Goal: Information Seeking & Learning: Learn about a topic

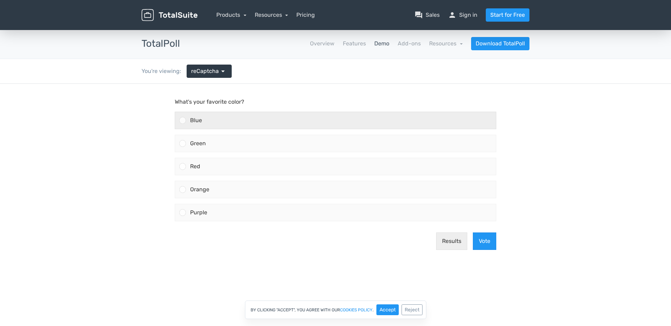
click at [259, 117] on div "Blue" at bounding box center [341, 120] width 310 height 17
click at [183, 121] on input "Blue" at bounding box center [183, 121] width 0 height 0
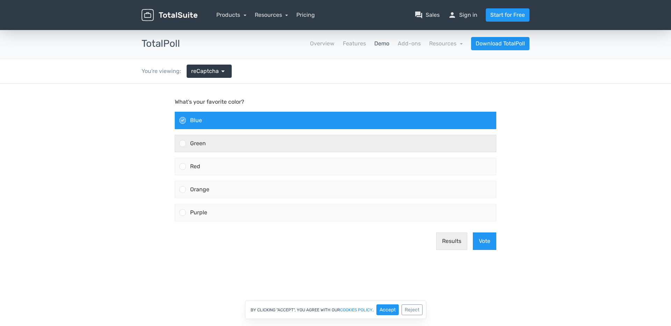
click at [240, 149] on div "Green" at bounding box center [341, 143] width 310 height 17
click at [183, 144] on input "Green" at bounding box center [183, 144] width 0 height 0
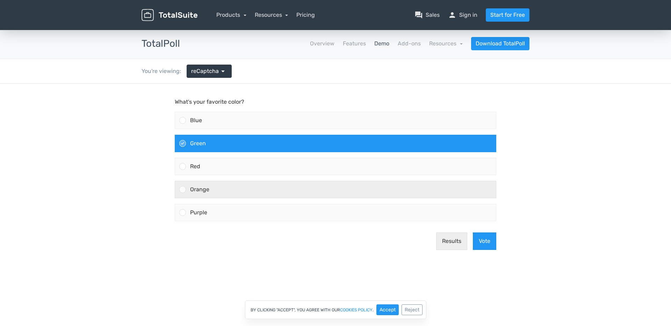
click at [232, 186] on div "Orange" at bounding box center [341, 189] width 310 height 17
click at [183, 190] on input "Orange" at bounding box center [183, 190] width 0 height 0
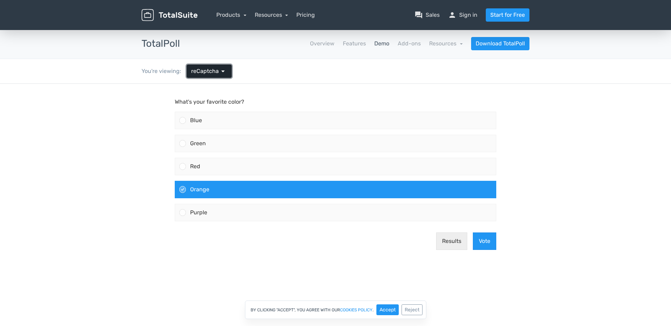
click at [209, 65] on link "reCaptcha arrow_drop_down" at bounding box center [209, 71] width 45 height 13
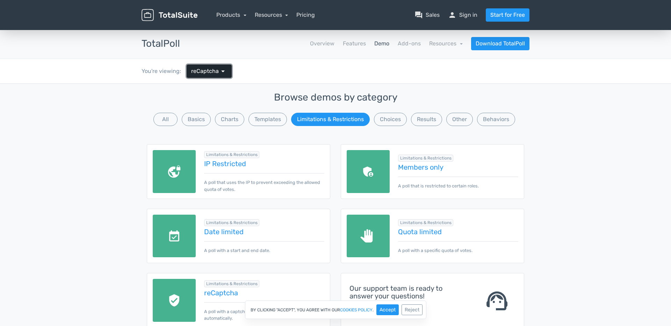
click at [219, 66] on link "reCaptcha arrow_drop_down" at bounding box center [209, 71] width 45 height 13
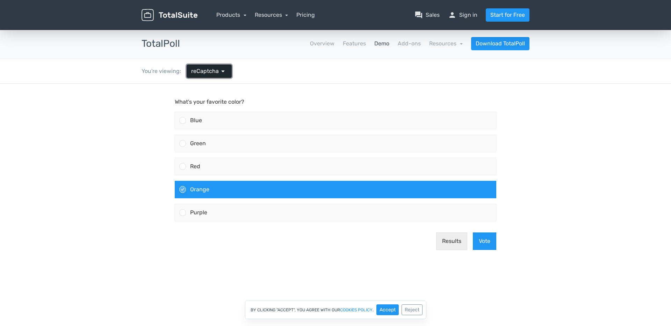
click at [218, 66] on link "reCaptcha arrow_drop_down" at bounding box center [209, 71] width 45 height 13
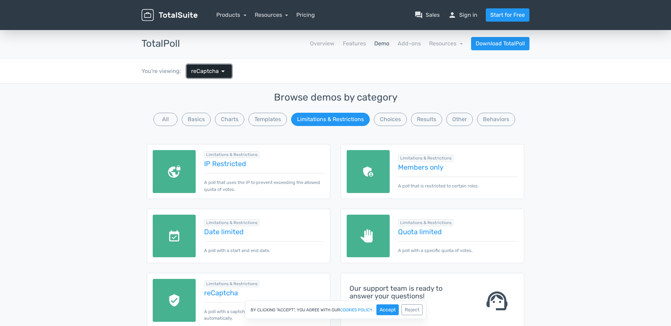
click at [218, 66] on link "reCaptcha arrow_drop_down" at bounding box center [209, 71] width 45 height 13
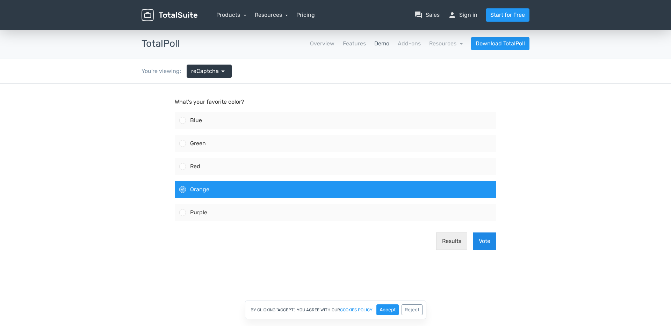
click at [479, 240] on button "Vote" at bounding box center [484, 241] width 23 height 17
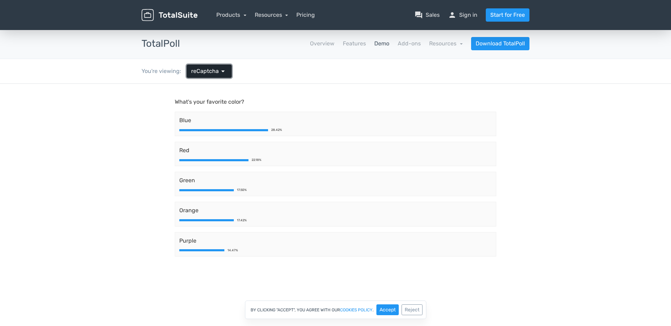
click at [215, 73] on span "reCaptcha" at bounding box center [205, 71] width 28 height 8
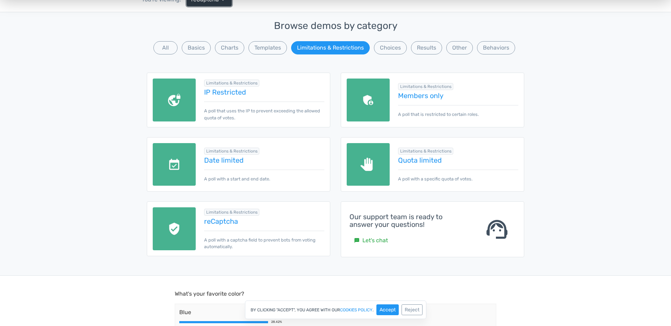
scroll to position [127, 0]
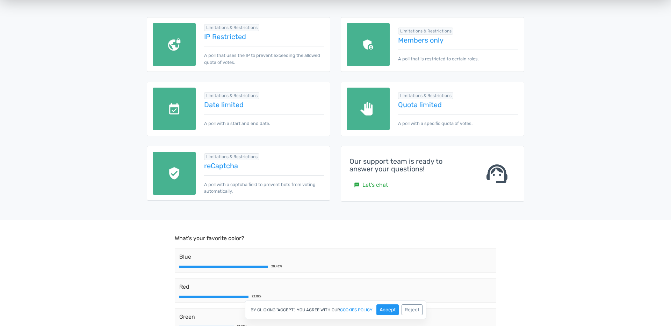
click at [245, 176] on p "A poll with a captcha field to prevent bots from voting automatically." at bounding box center [264, 184] width 120 height 19
click at [242, 103] on link "Date limited" at bounding box center [264, 105] width 120 height 8
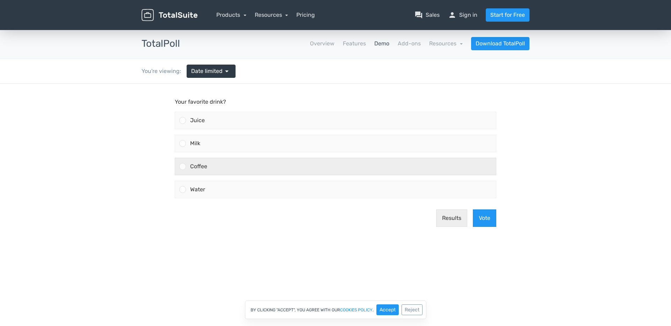
click at [260, 168] on div "Coffee" at bounding box center [341, 166] width 310 height 17
click at [183, 167] on input "Coffee" at bounding box center [183, 167] width 0 height 0
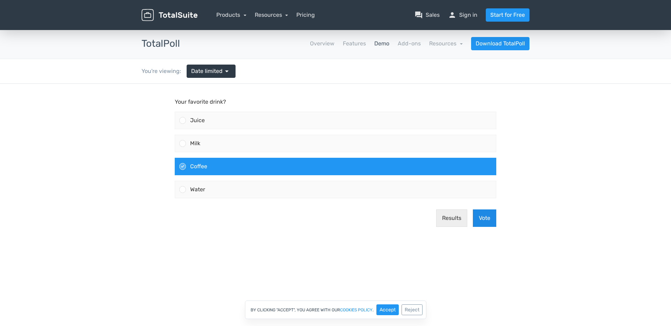
click at [490, 221] on button "Vote" at bounding box center [484, 218] width 23 height 17
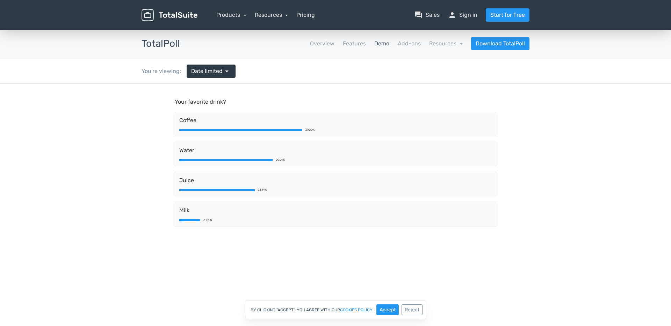
click at [371, 39] on nav "Overview Features Demo Add-ons Resources school Documentation article Changelog…" at bounding box center [359, 43] width 349 height 13
click at [375, 41] on link "Demo" at bounding box center [381, 43] width 15 height 8
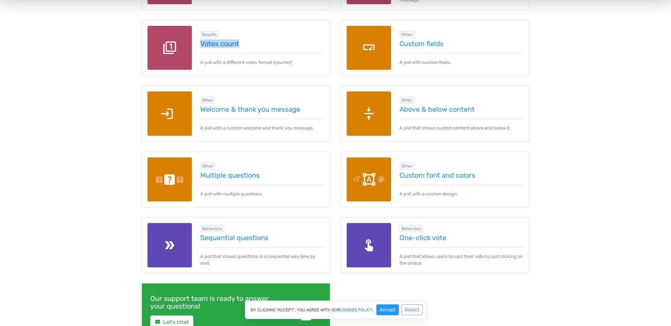
scroll to position [898, 0]
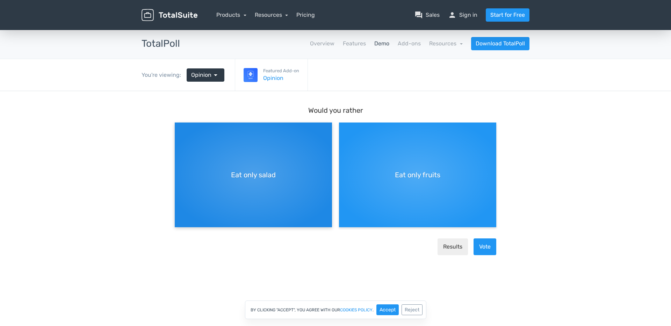
click at [313, 189] on div "Eat only salad" at bounding box center [253, 175] width 157 height 105
click at [179, 131] on input "Eat only salad" at bounding box center [177, 128] width 5 height 5
radio input "true"
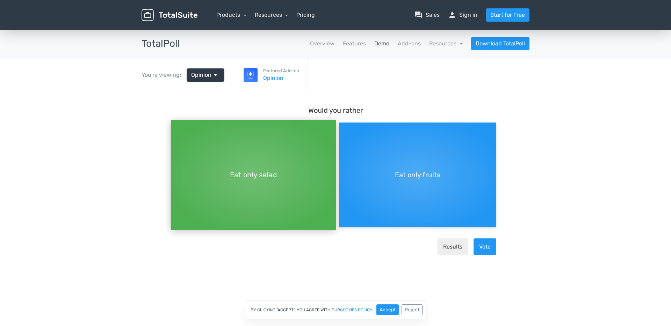
scroll to position [6, 0]
click at [484, 249] on button "Vote" at bounding box center [484, 247] width 23 height 17
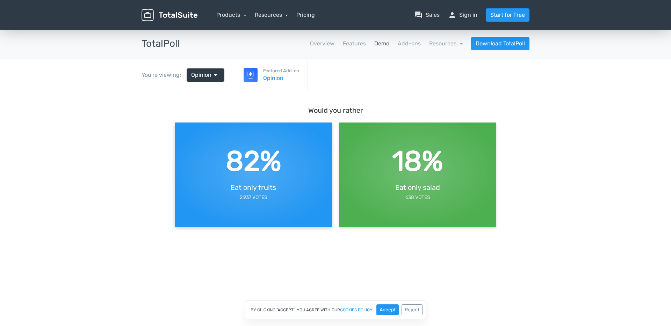
click at [329, 148] on div "82% Eat only fruits 2,937 Votes" at bounding box center [253, 171] width 157 height 105
click at [376, 169] on div "18% Eat only salad 638 Votes" at bounding box center [417, 171] width 157 height 105
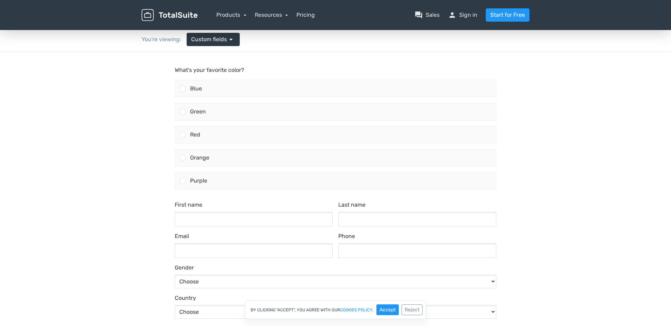
scroll to position [32, 0]
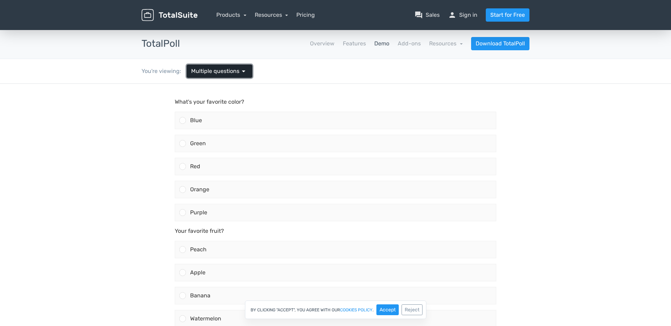
click at [234, 75] on link "Multiple questions arrow_drop_down" at bounding box center [220, 71] width 66 height 13
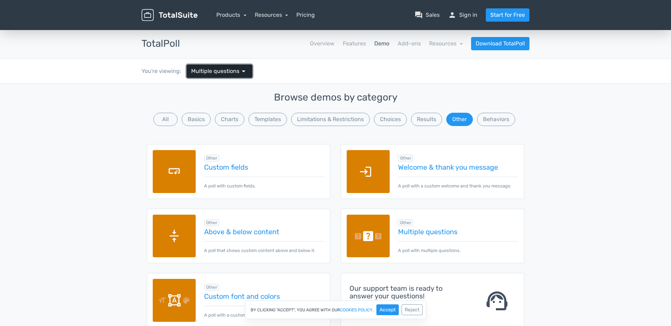
click at [234, 75] on link "Multiple questions arrow_drop_down" at bounding box center [220, 71] width 66 height 13
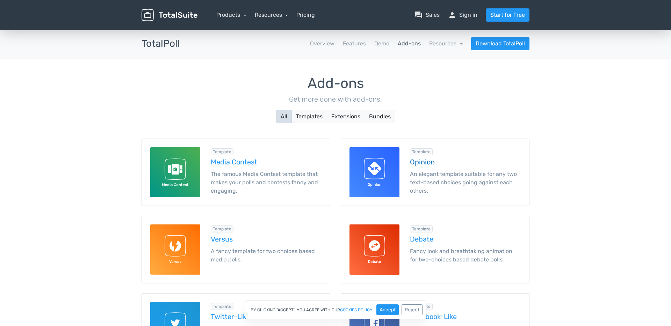
click at [425, 162] on h5 "Opinion" at bounding box center [465, 162] width 111 height 8
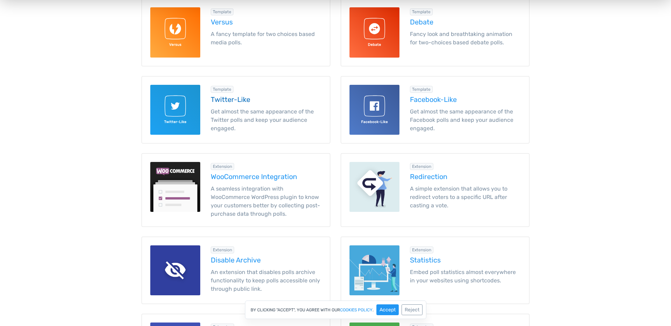
scroll to position [231, 0]
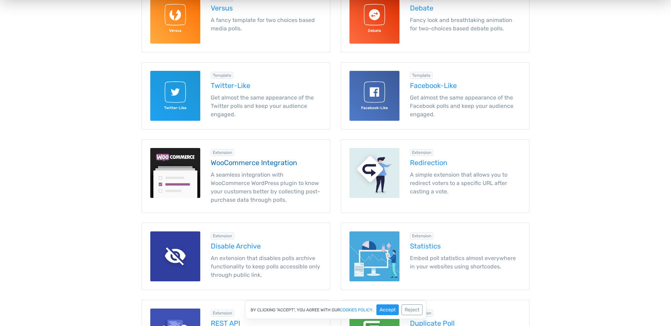
click at [259, 165] on h5 "WooCommerce Integration" at bounding box center [266, 163] width 111 height 8
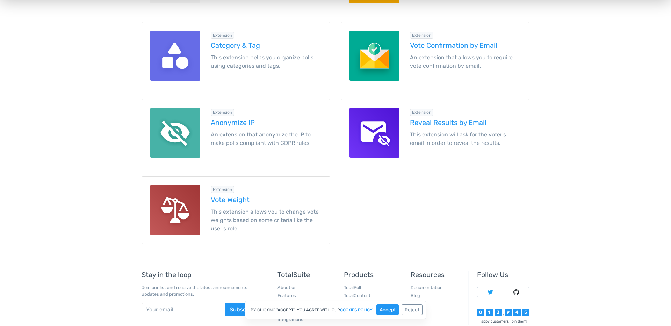
scroll to position [907, 0]
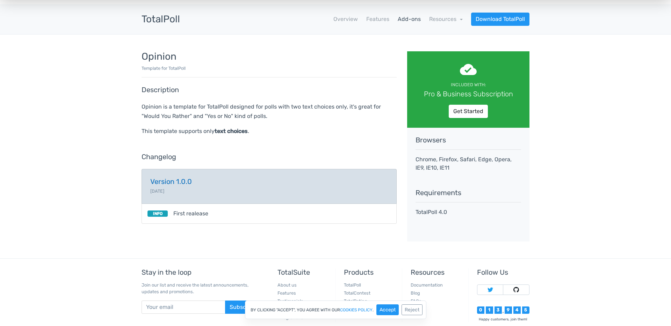
scroll to position [20, 0]
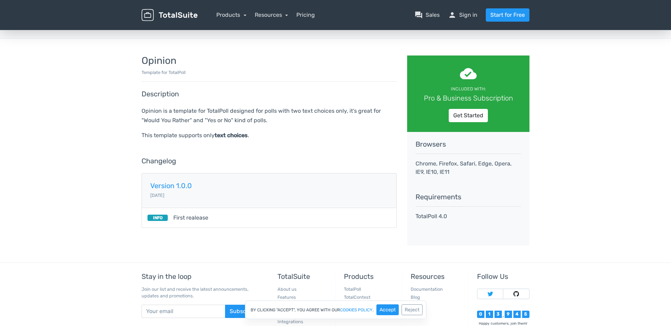
click at [192, 216] on span "First realease" at bounding box center [190, 218] width 35 height 8
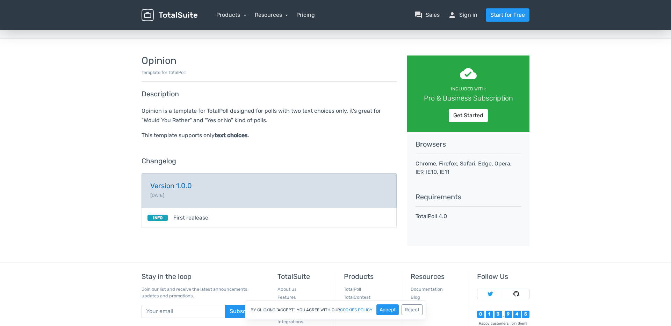
click at [193, 195] on link "Version 1.0.0 2019-02-08" at bounding box center [268, 190] width 255 height 35
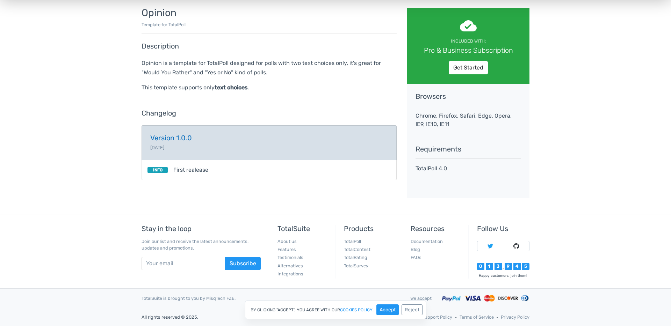
click at [172, 154] on link "Version 1.0.0 2019-02-08" at bounding box center [268, 142] width 255 height 35
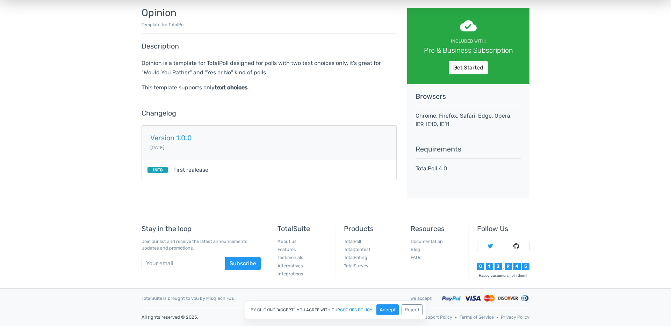
click at [166, 175] on li "INFO First realease" at bounding box center [268, 170] width 255 height 20
click at [186, 172] on span "First realease" at bounding box center [190, 170] width 35 height 8
click at [161, 175] on li "INFO First realease" at bounding box center [268, 170] width 255 height 20
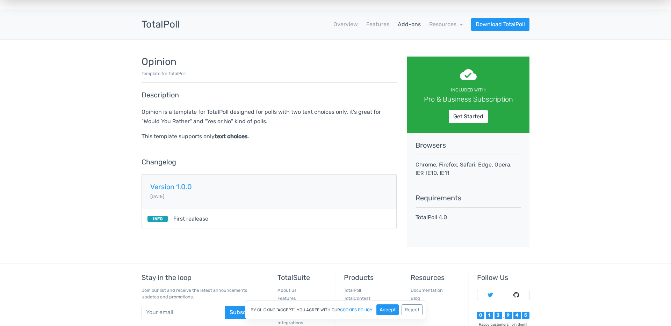
scroll to position [0, 0]
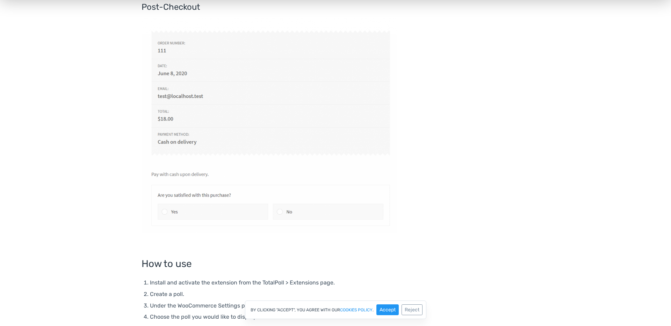
scroll to position [319, 0]
click at [211, 206] on img at bounding box center [268, 122] width 255 height 215
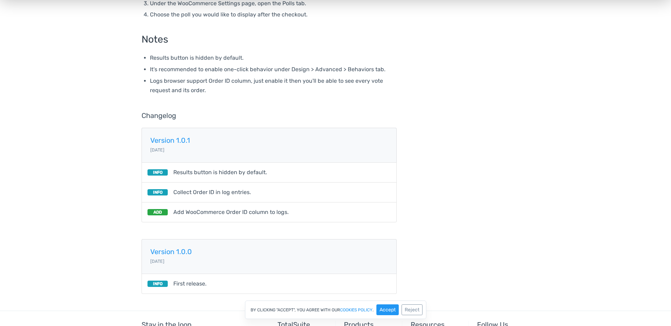
scroll to position [715, 0]
